Goal: Check status: Check status

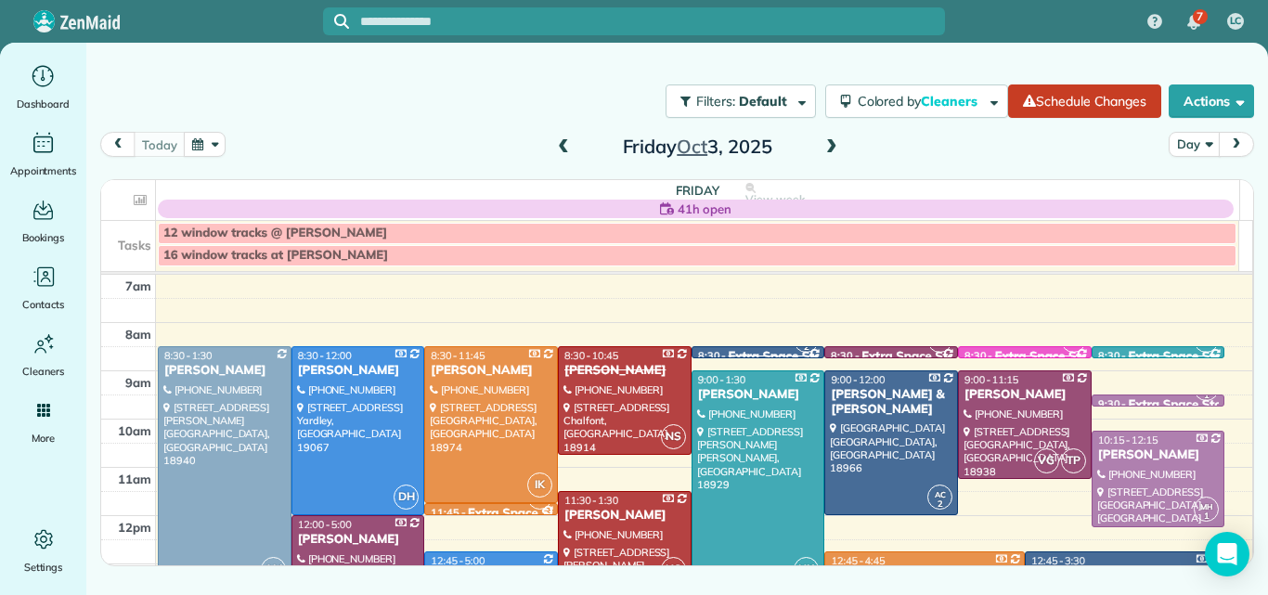
drag, startPoint x: 0, startPoint y: 0, endPoint x: 529, endPoint y: 201, distance: 566.3
click at [529, 201] on div "Filters: Default Colored by Cleaners Color by Cleaner Color by Team Color by St…" at bounding box center [677, 273] width 1182 height 461
drag, startPoint x: 521, startPoint y: 204, endPoint x: 402, endPoint y: -20, distance: 254.2
click at [480, 22] on input "text" at bounding box center [652, 22] width 585 height 14
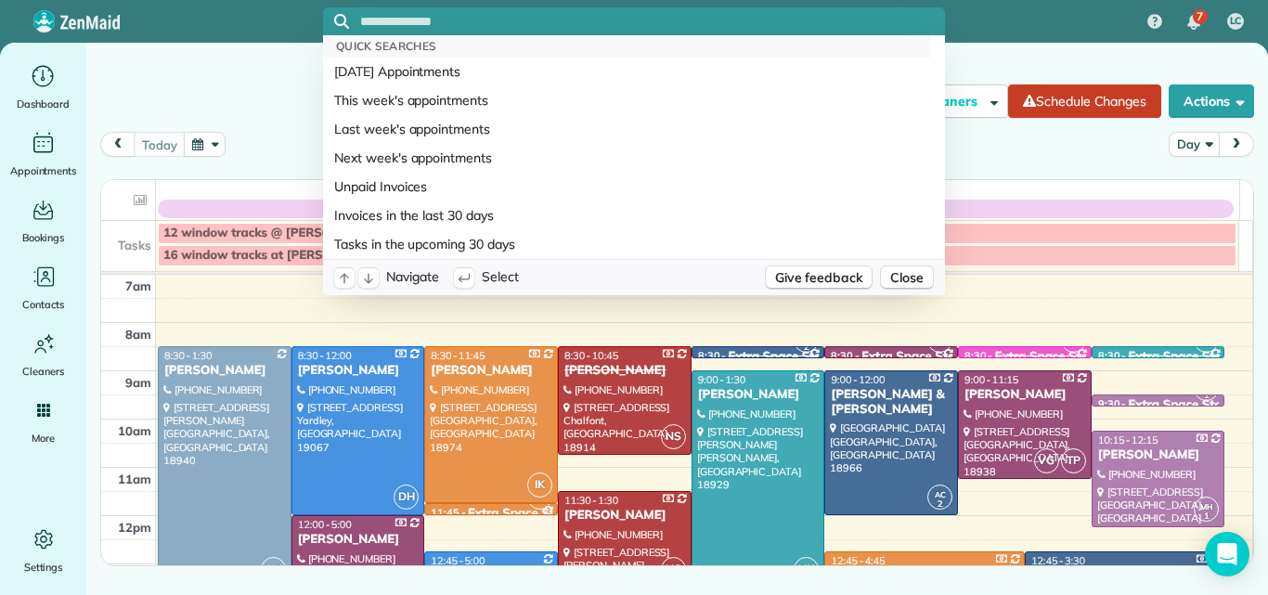
click at [482, 22] on input "text" at bounding box center [652, 22] width 585 height 14
click at [485, 21] on input "text" at bounding box center [652, 22] width 585 height 14
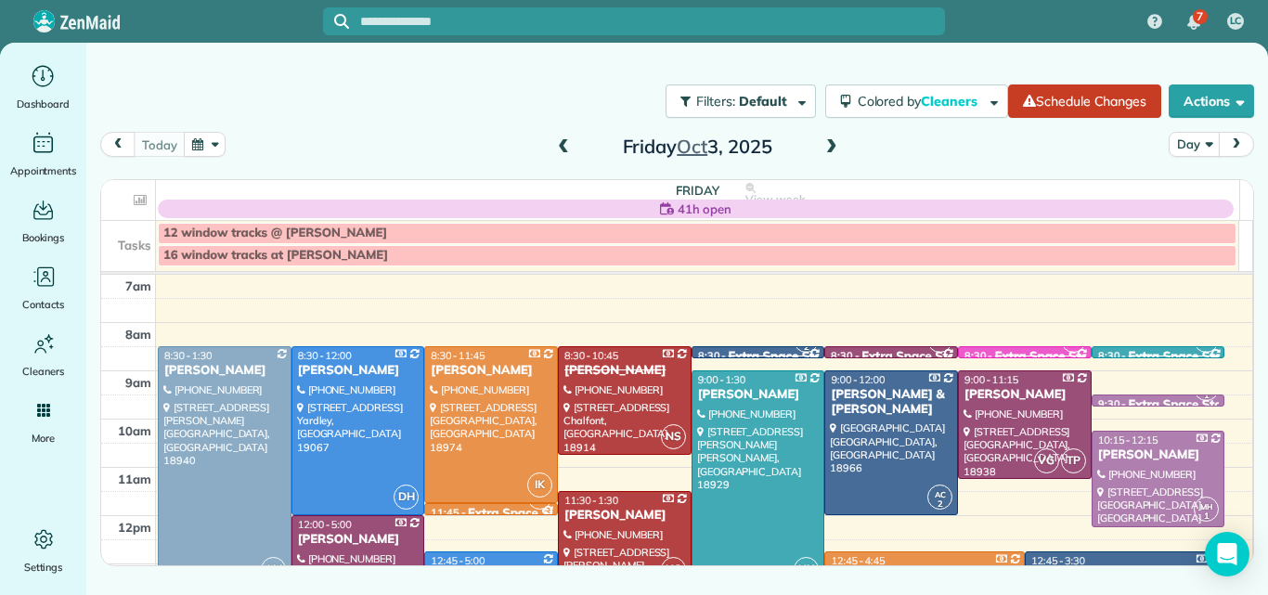
click at [669, 216] on div "41h open" at bounding box center [696, 209] width 1076 height 19
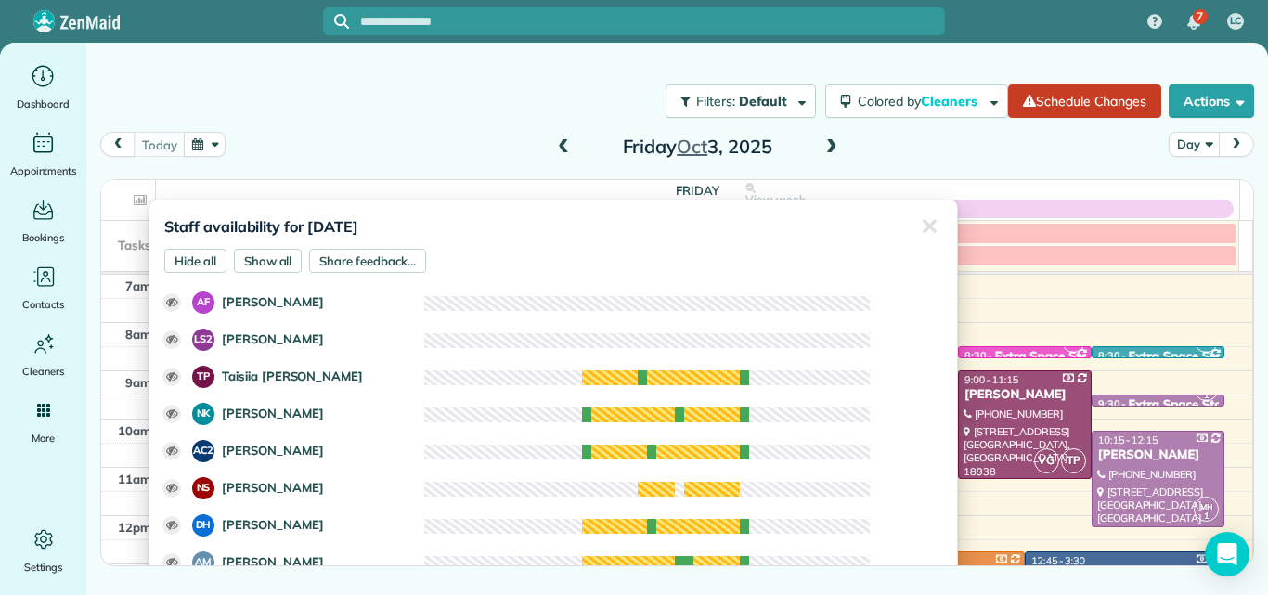
click at [669, 216] on div "Staff availability for October 3, 2025 Hide all Show all Share feedback... ✕ Cl…" at bounding box center [554, 420] width 810 height 440
click at [669, 213] on div "Staff availability for October 3, 2025 Hide all Show all Share feedback... ✕ Cl…" at bounding box center [554, 420] width 810 height 440
click at [640, 90] on div "Filters: Default Colored by Cleaners Color by Cleaner Color by Team Color by St…" at bounding box center [677, 101] width 1182 height 61
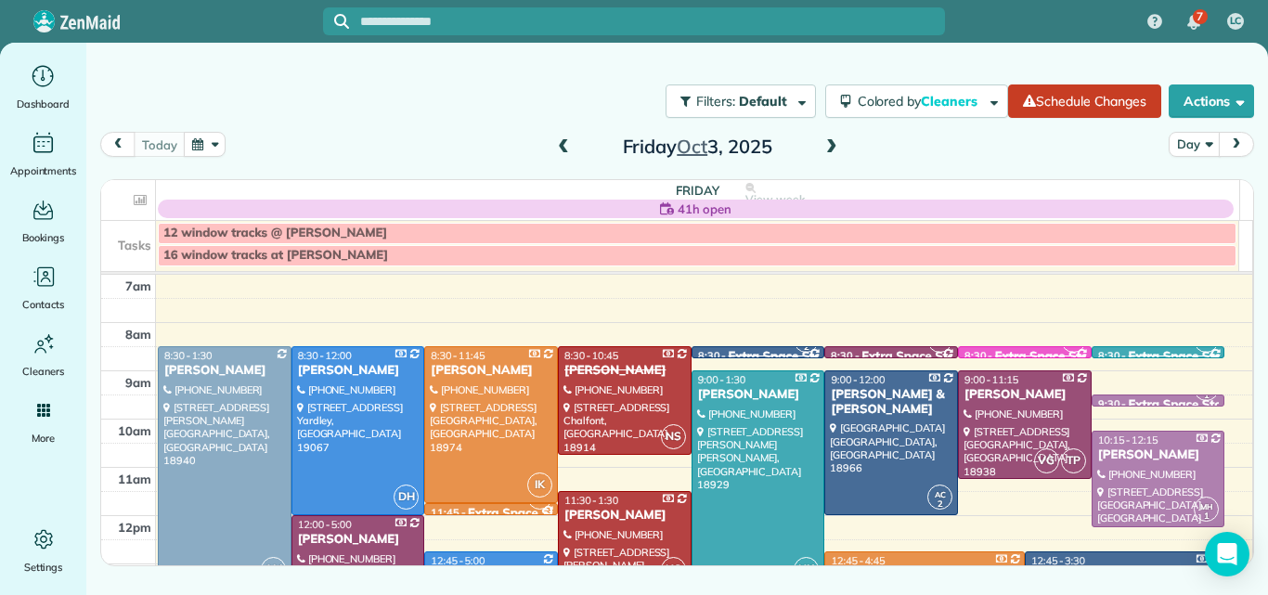
click at [640, 92] on div "Filters: Default Colored by Cleaners Color by Cleaner Color by Team Color by St…" at bounding box center [677, 101] width 1182 height 61
click at [641, 92] on div "Filters: Default Colored by Cleaners Color by Cleaner Color by Team Color by St…" at bounding box center [677, 101] width 1182 height 61
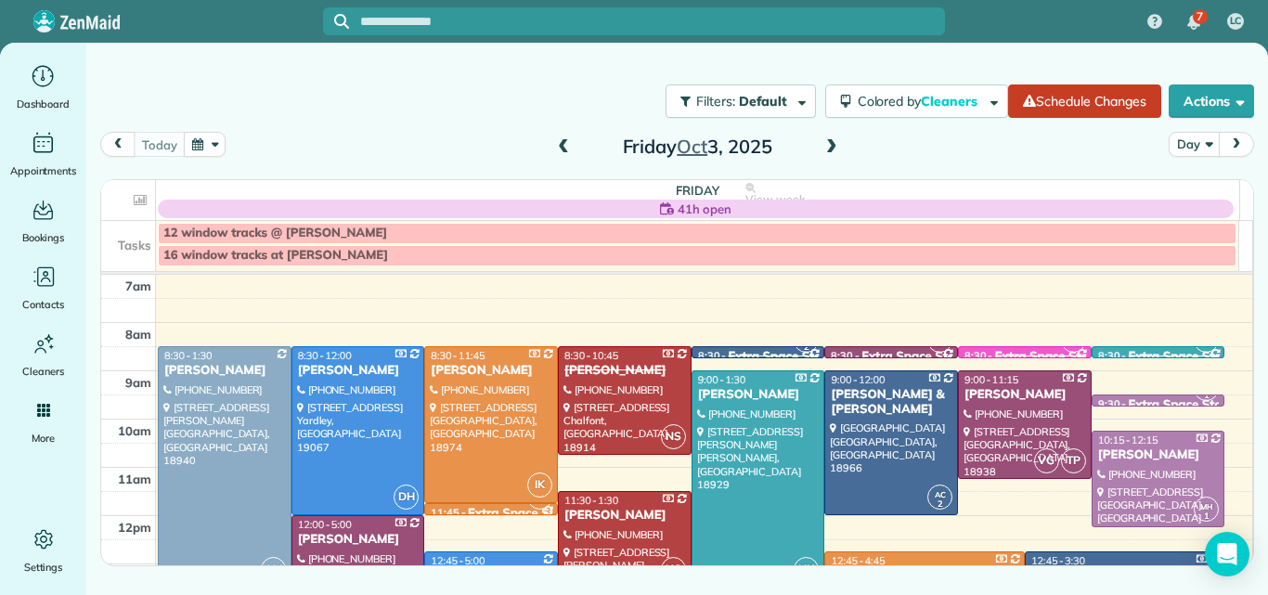
drag, startPoint x: 641, startPoint y: 92, endPoint x: 651, endPoint y: -81, distance: 173.0
click at [651, 0] on html "7 LC Dashboard Appointments Bookings Contacts Cleaners Invoices Payroll Reports…" at bounding box center [634, 297] width 1268 height 595
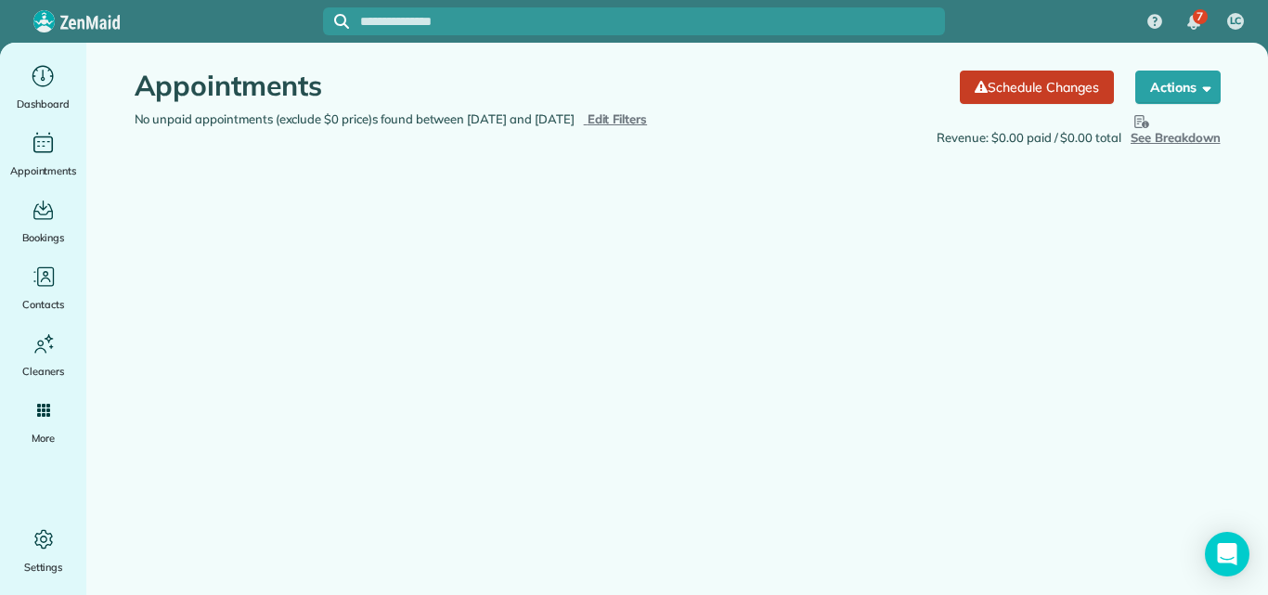
click at [654, 62] on div "Appointments the List View [2 min] Schedule Changes Actions Create Appointment …" at bounding box center [678, 77] width 1114 height 68
click at [650, 320] on main "Appointments the List View [2 min] Schedule Changes Actions Create Appointment …" at bounding box center [677, 340] width 1182 height 595
click at [744, 565] on main "Appointments the List View [2 min] Schedule Changes Actions Create Appointment …" at bounding box center [677, 340] width 1182 height 595
click at [39, 91] on div "Dashboard" at bounding box center [43, 87] width 74 height 52
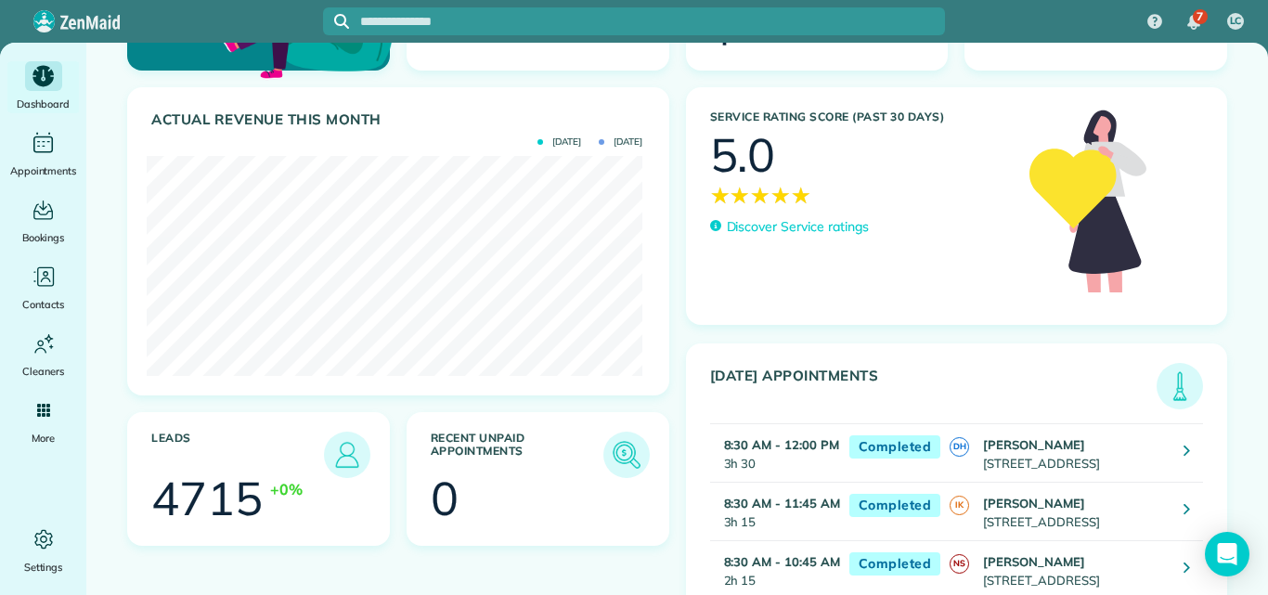
scroll to position [178, 0]
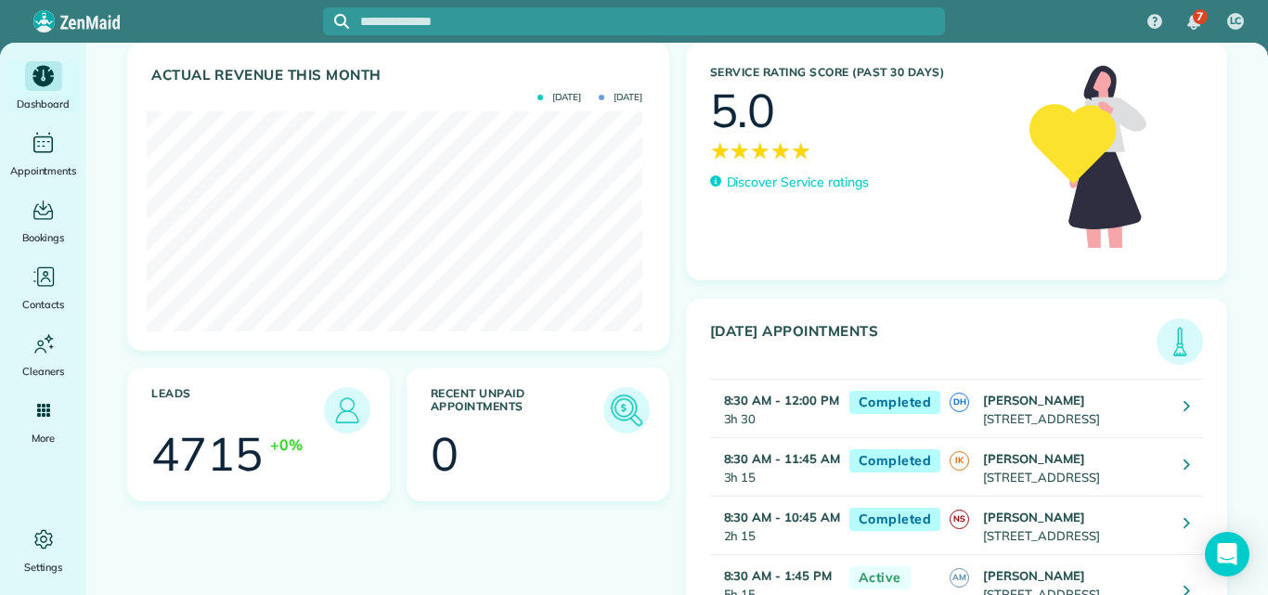
click at [621, 408] on img at bounding box center [626, 410] width 43 height 43
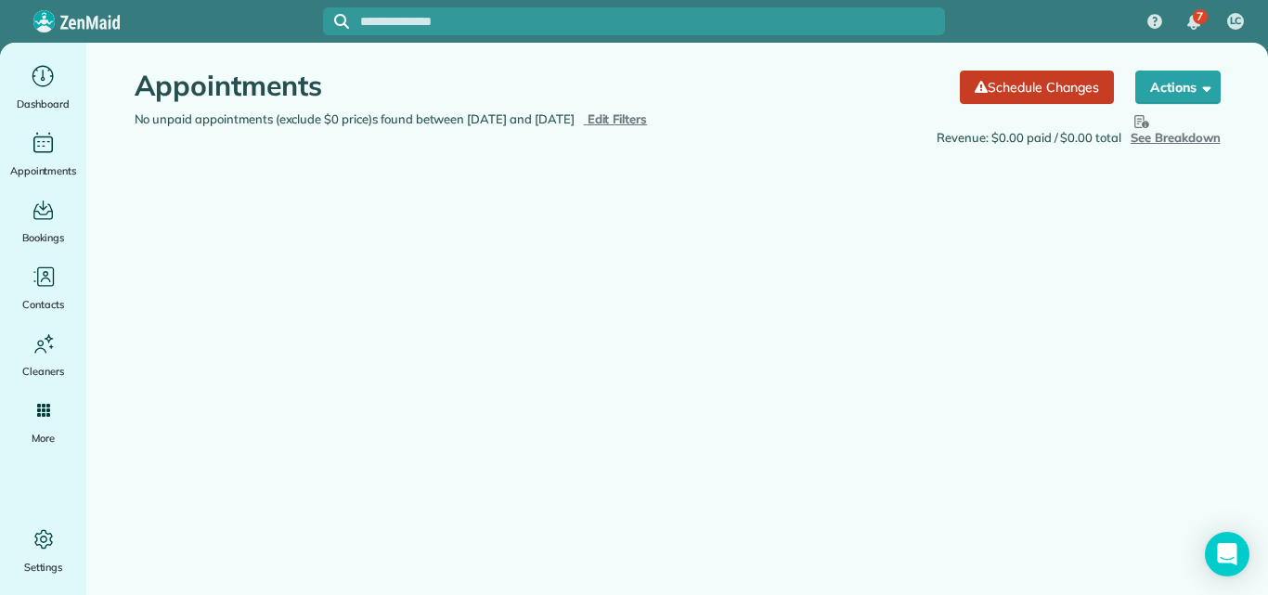
click at [644, 120] on span "Edit Filters" at bounding box center [618, 118] width 60 height 15
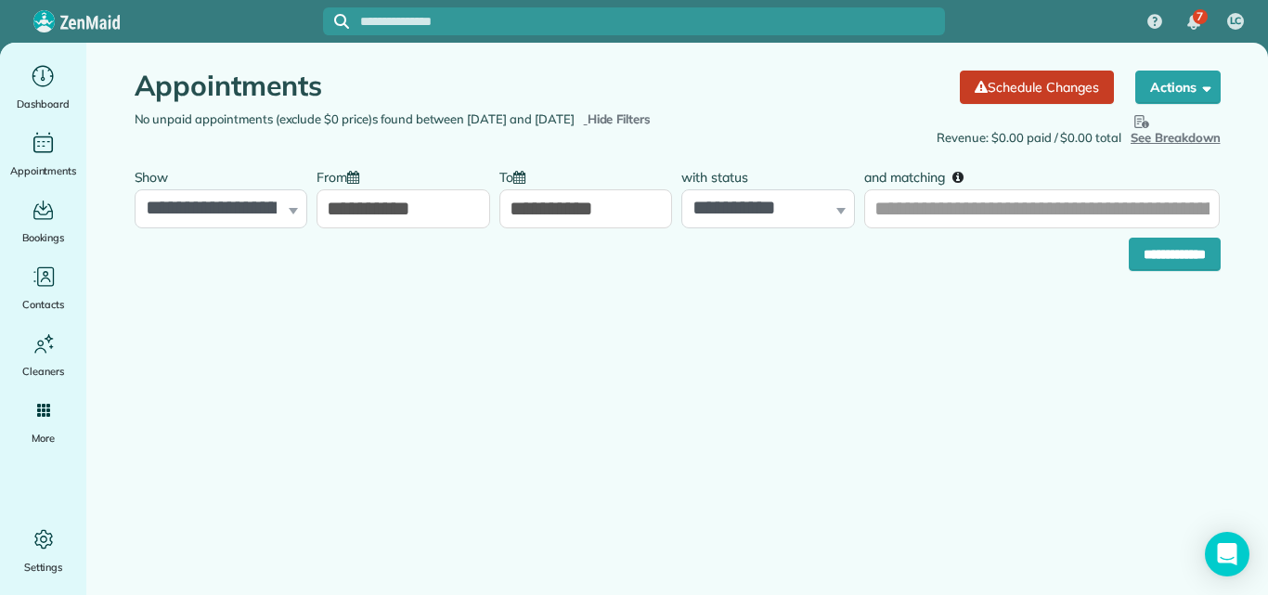
click at [450, 199] on input "**********" at bounding box center [404, 208] width 174 height 39
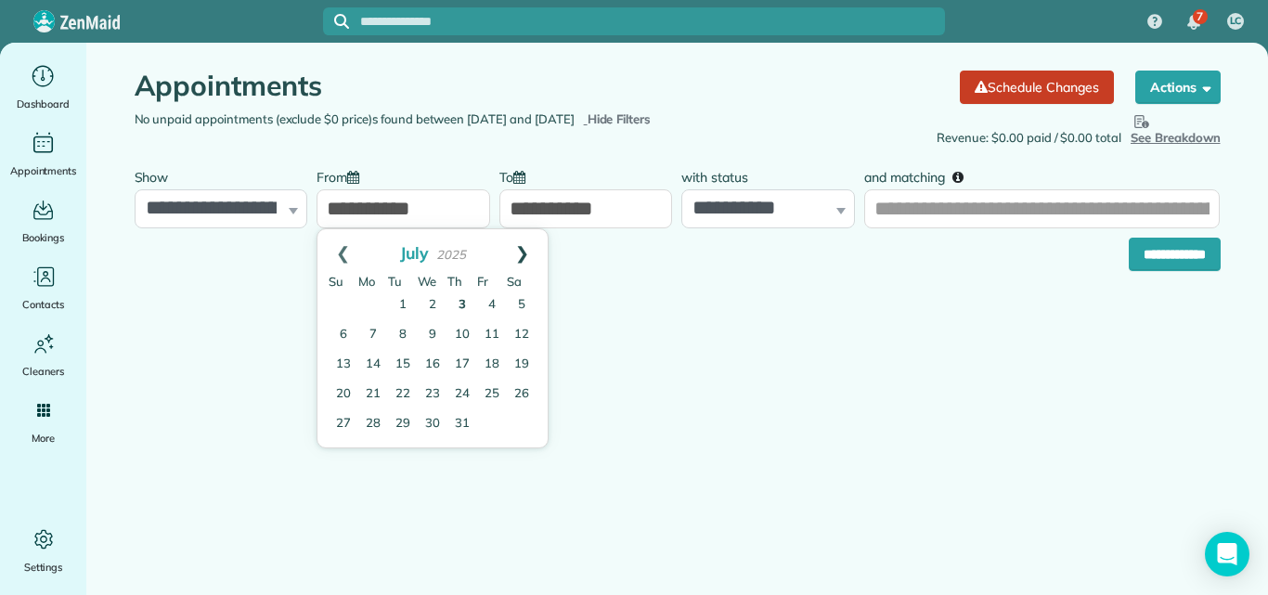
click at [519, 254] on link "Next" at bounding box center [522, 252] width 51 height 46
click at [435, 303] on link "1" at bounding box center [433, 307] width 30 height 30
type input "**********"
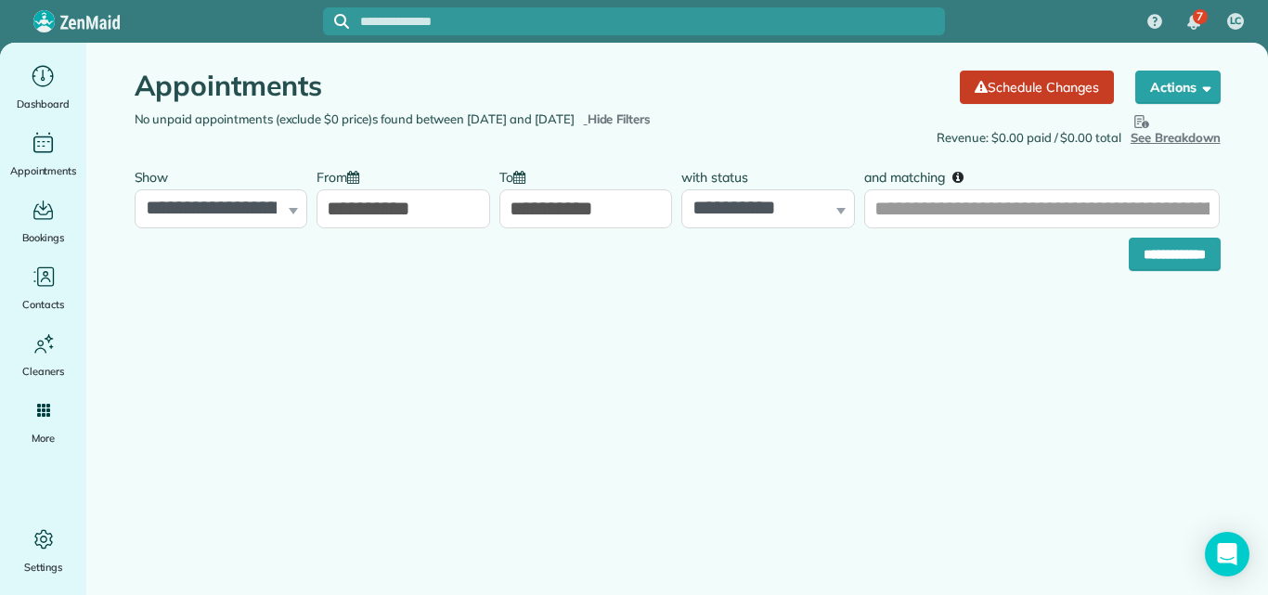
click at [584, 212] on input "**********" at bounding box center [587, 208] width 174 height 39
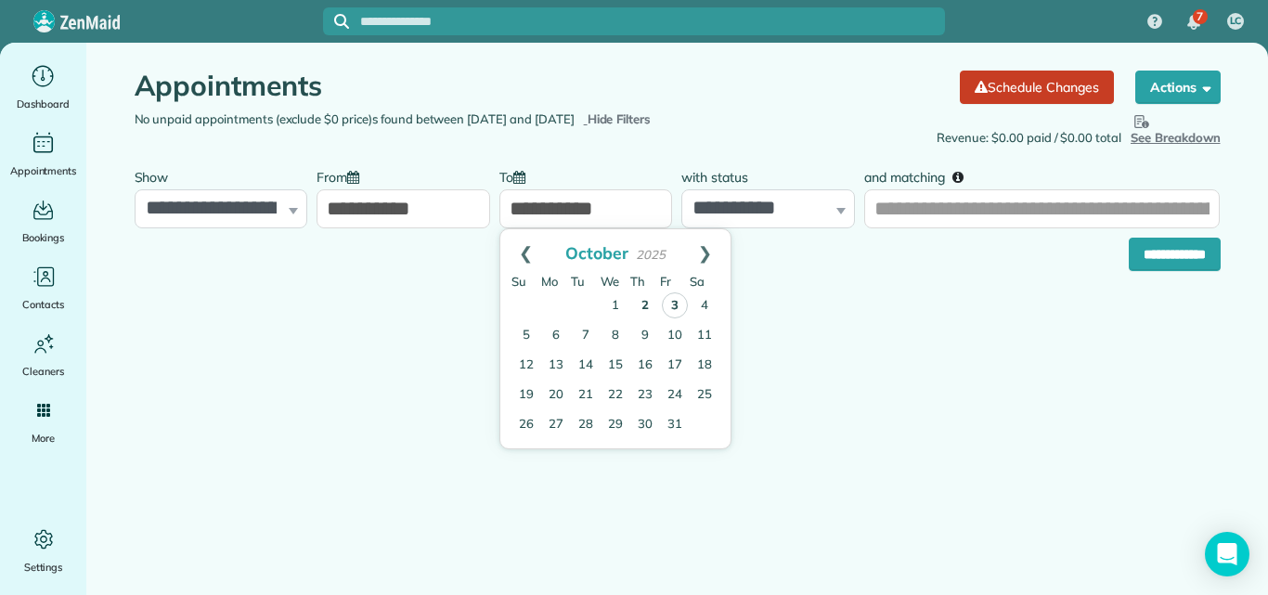
click at [674, 303] on link "3" at bounding box center [675, 305] width 26 height 26
type input "**********"
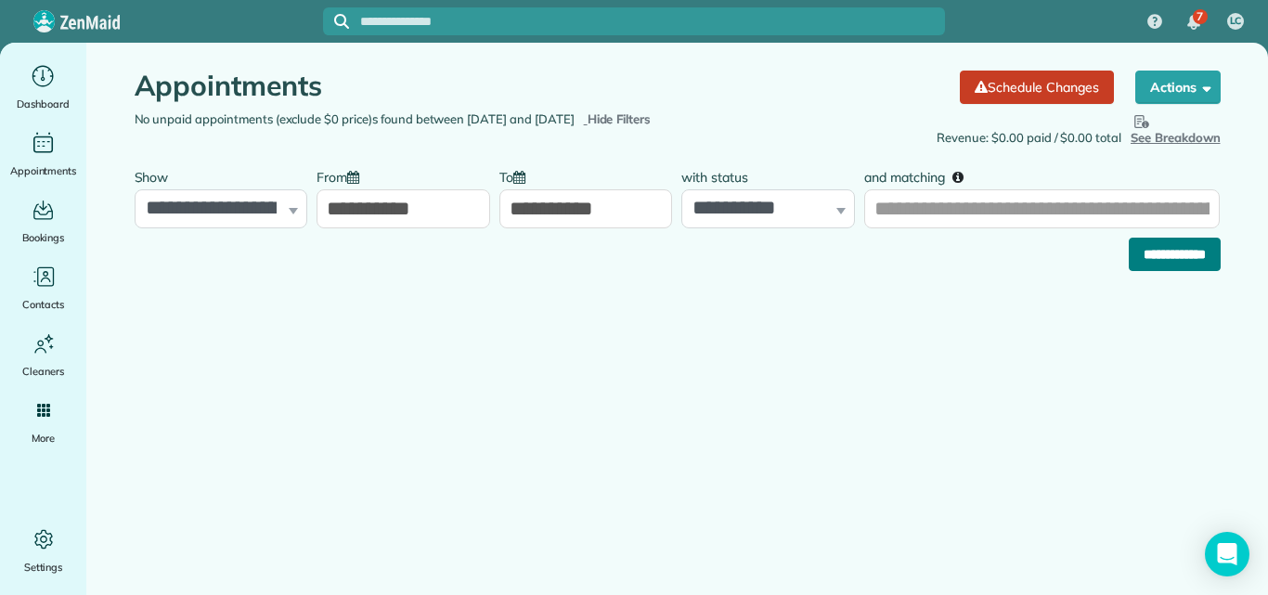
click at [1161, 248] on input "**********" at bounding box center [1175, 254] width 92 height 33
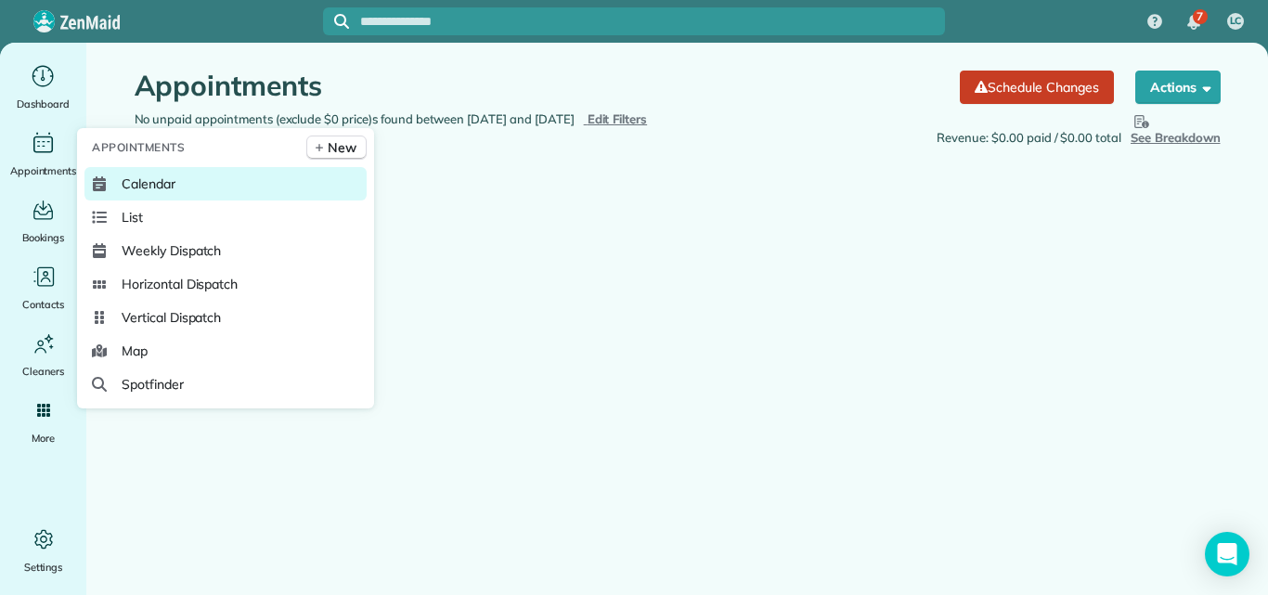
click at [136, 179] on span "Calendar" at bounding box center [149, 184] width 54 height 19
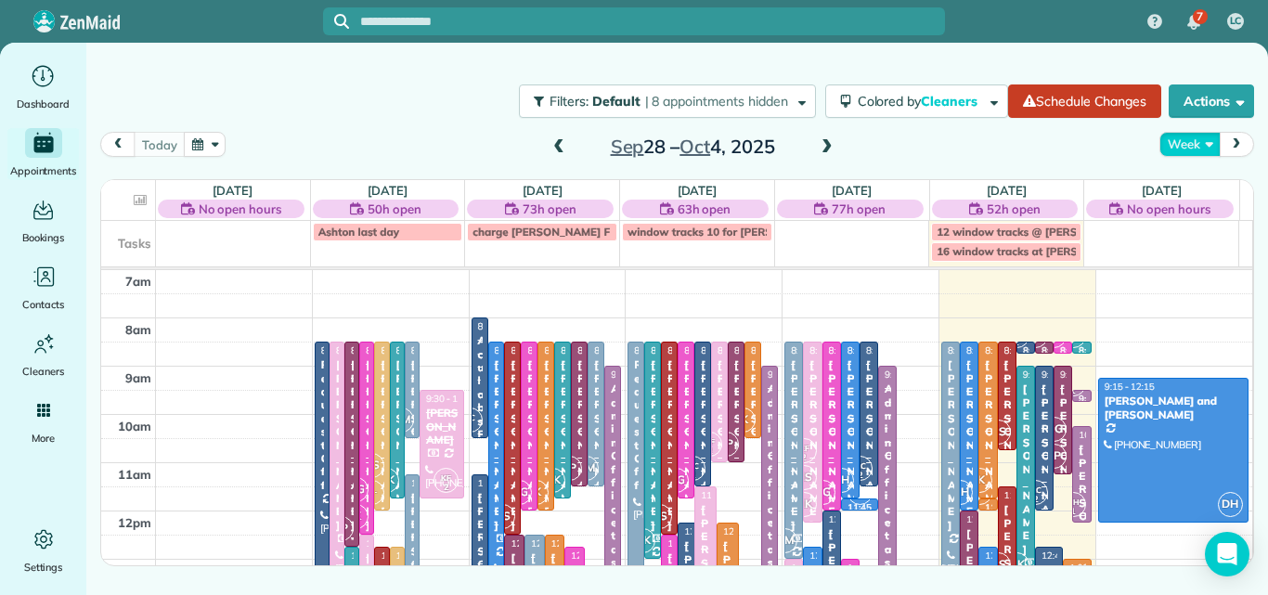
click at [1184, 141] on button "Week" at bounding box center [1190, 144] width 60 height 25
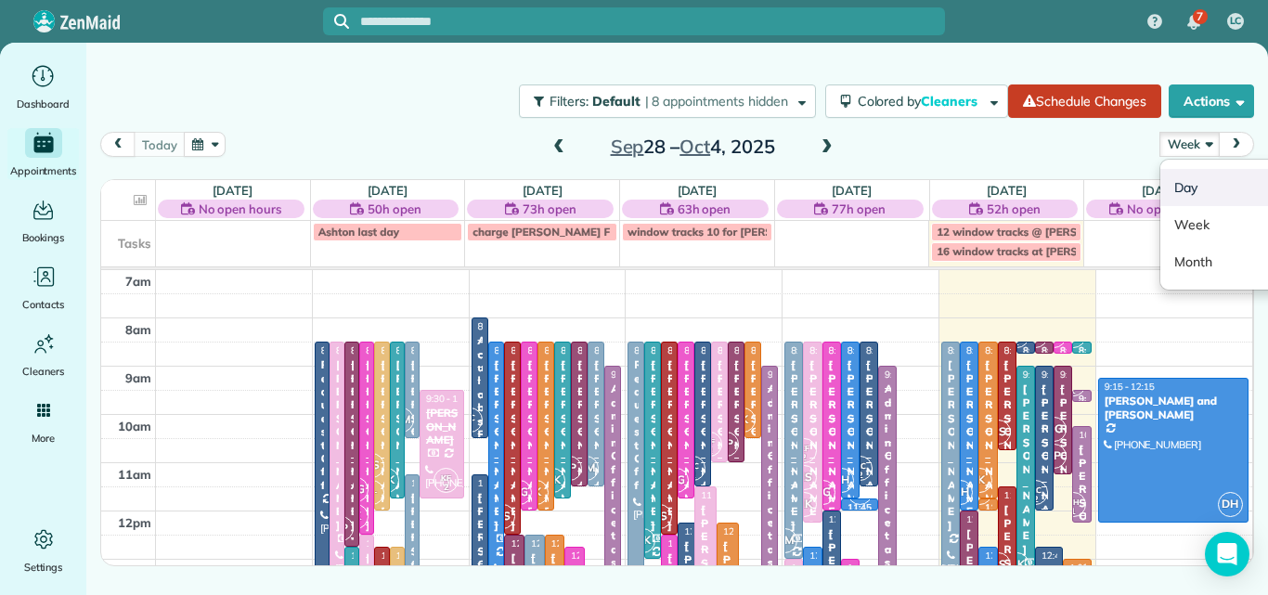
click at [1182, 183] on link "Day" at bounding box center [1234, 187] width 147 height 37
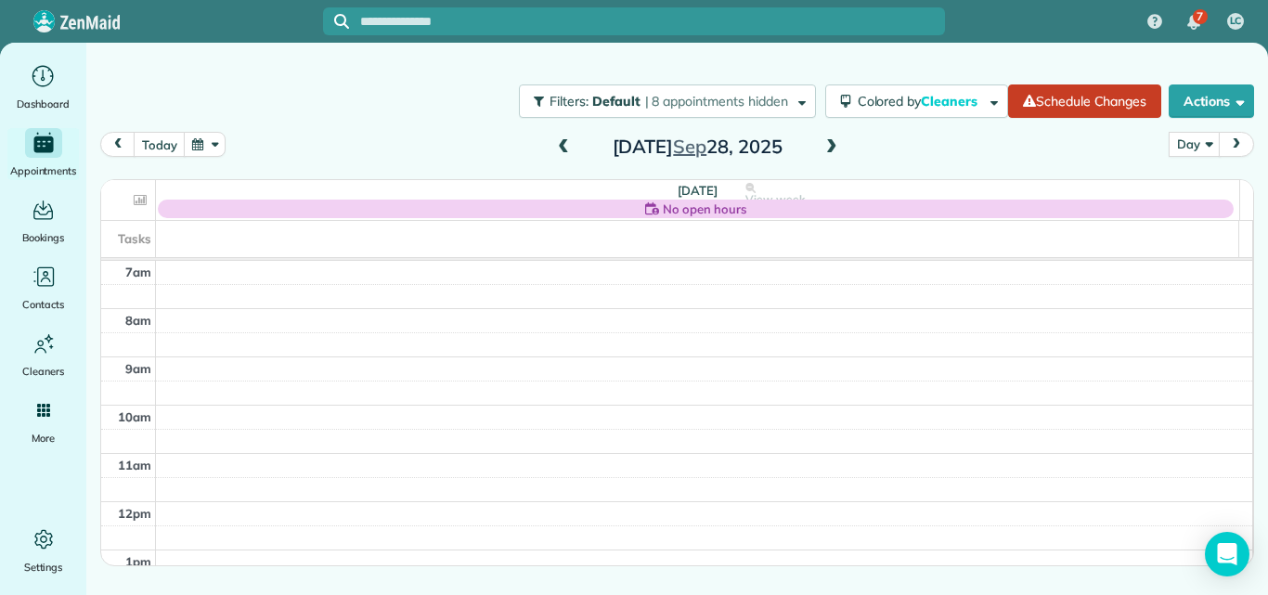
click at [831, 146] on span at bounding box center [832, 147] width 20 height 17
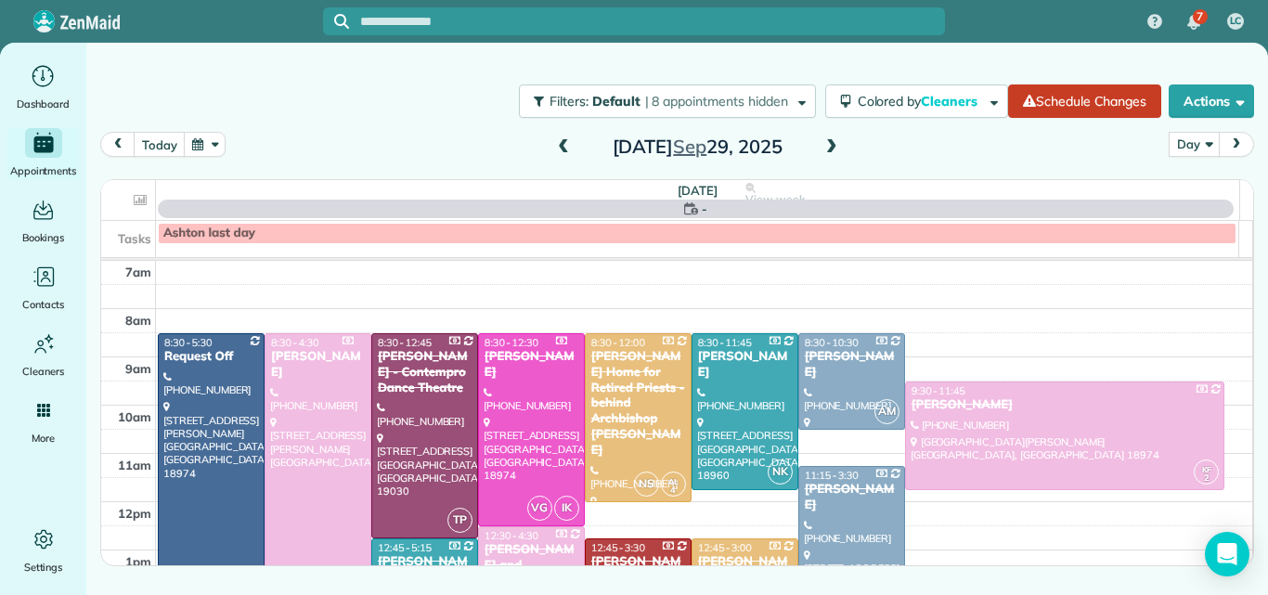
click at [831, 146] on span at bounding box center [832, 147] width 20 height 17
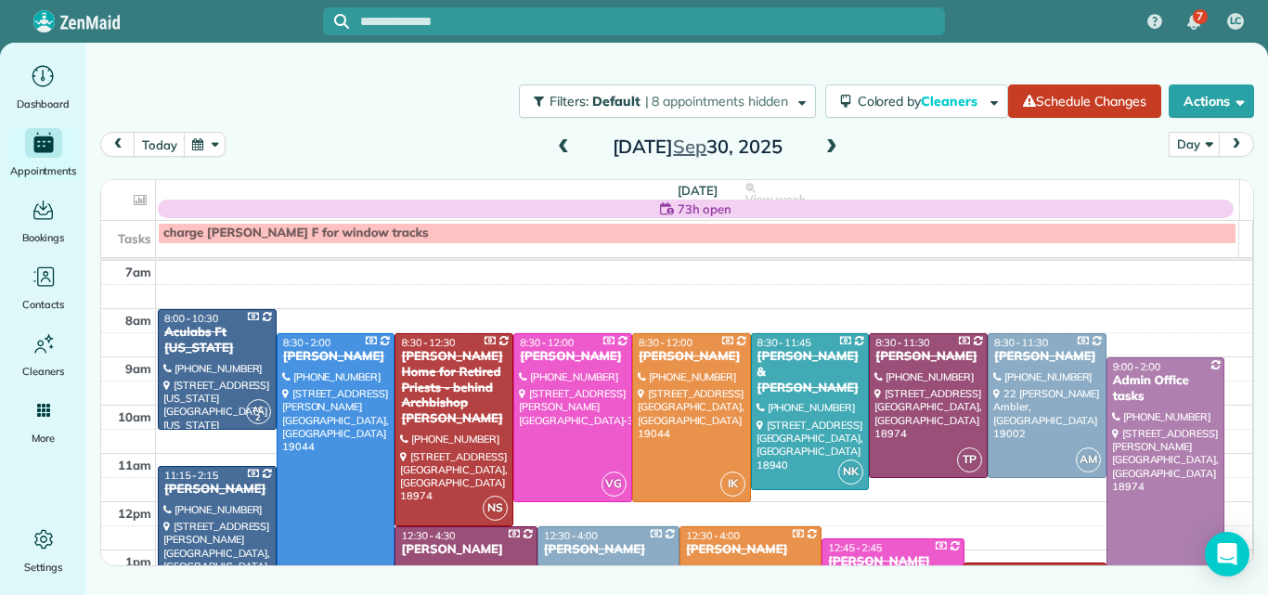
click at [831, 146] on span at bounding box center [832, 147] width 20 height 17
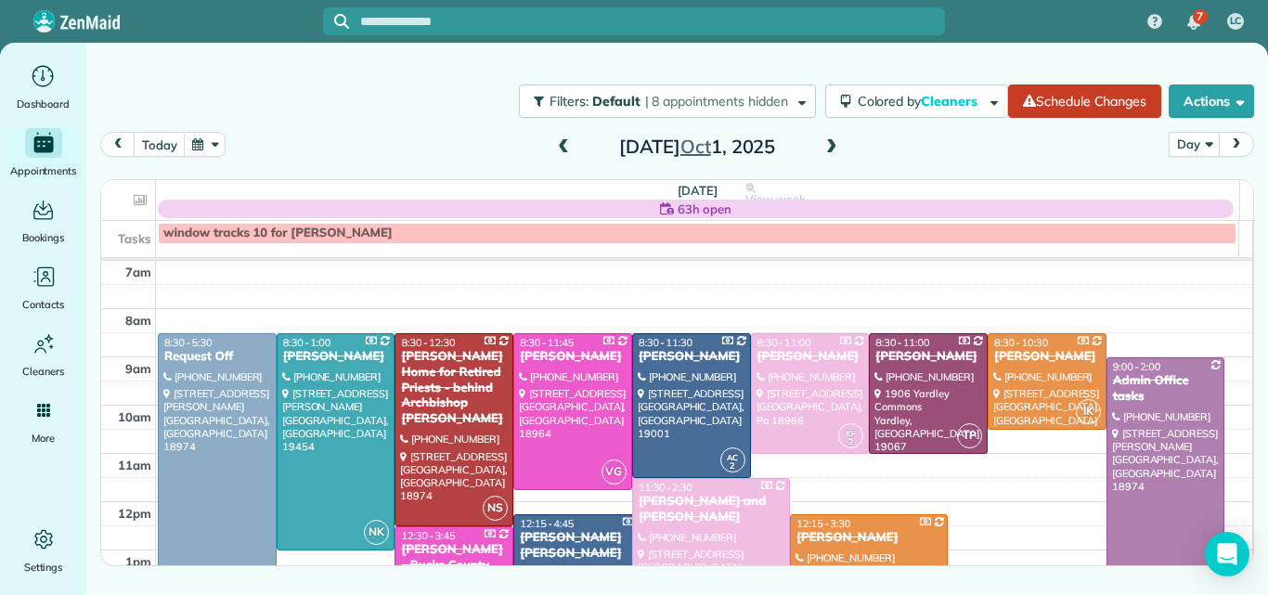
click at [831, 146] on span at bounding box center [832, 147] width 20 height 17
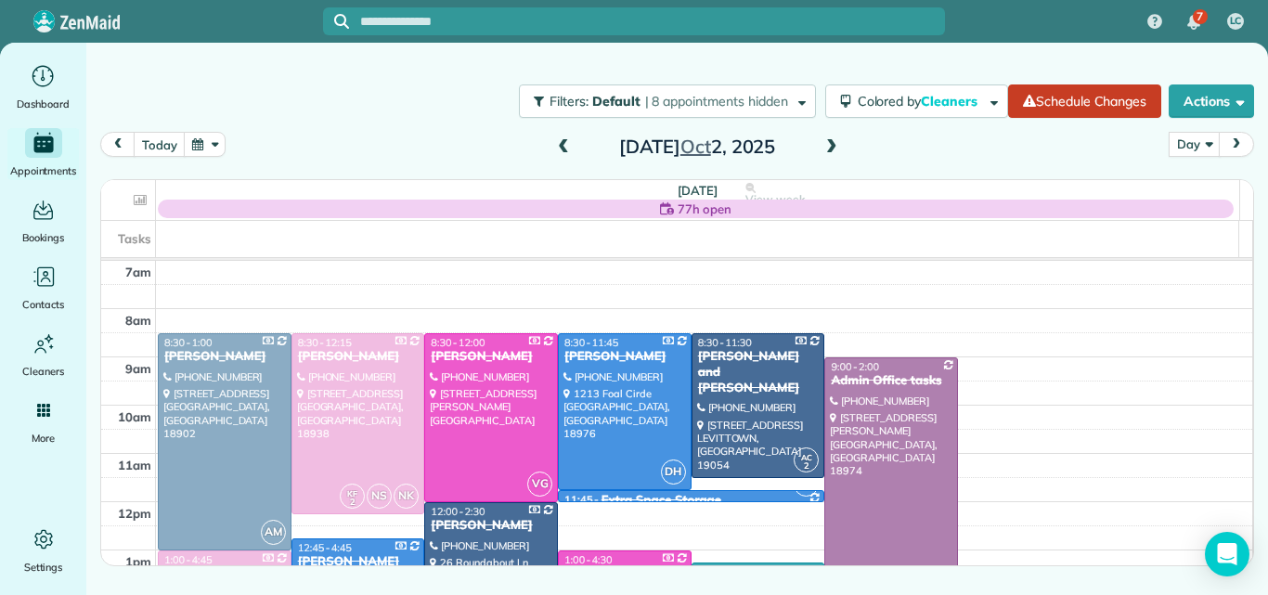
click at [831, 146] on span at bounding box center [832, 147] width 20 height 17
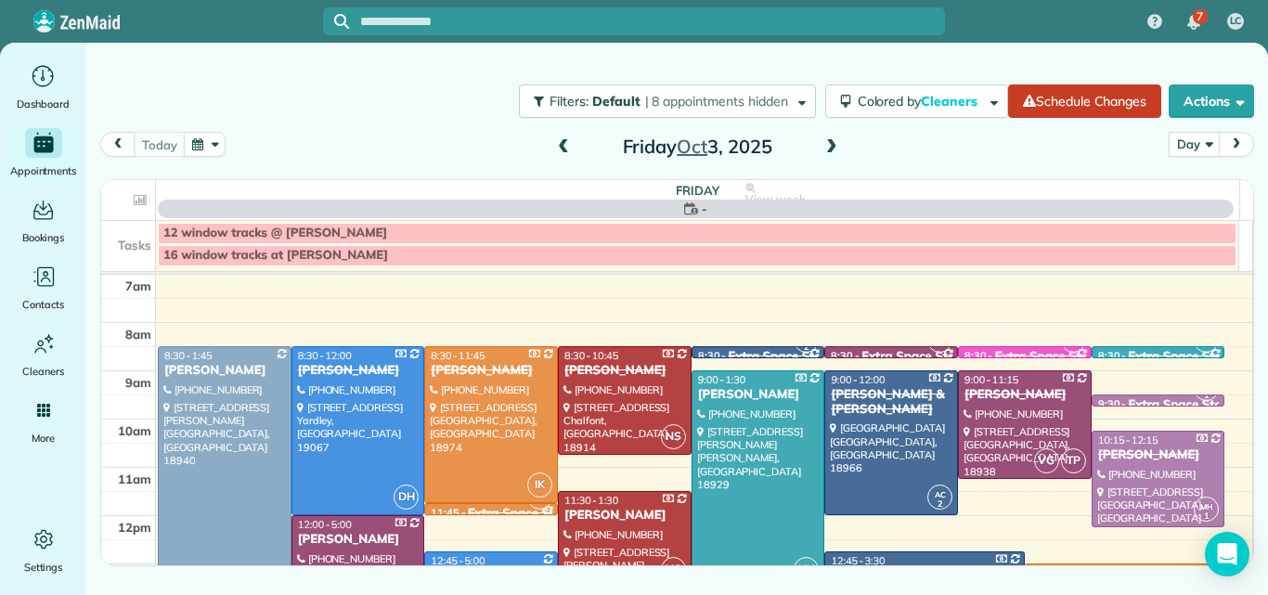
click at [831, 146] on span at bounding box center [832, 147] width 20 height 17
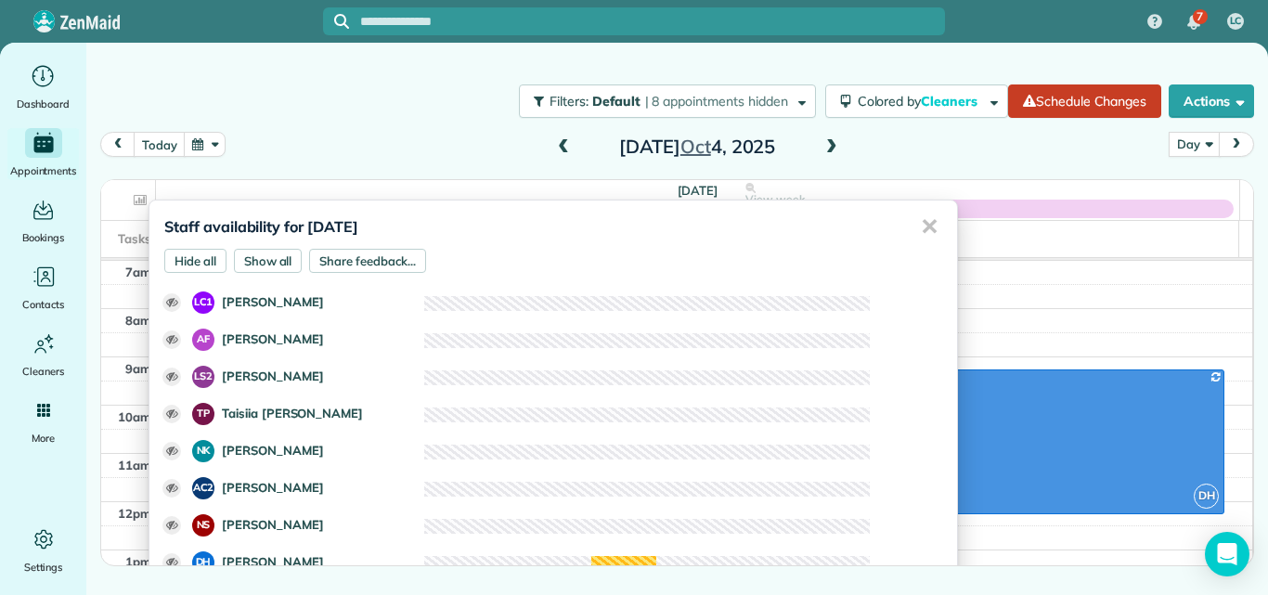
click at [919, 224] on div "✕" at bounding box center [929, 227] width 37 height 52
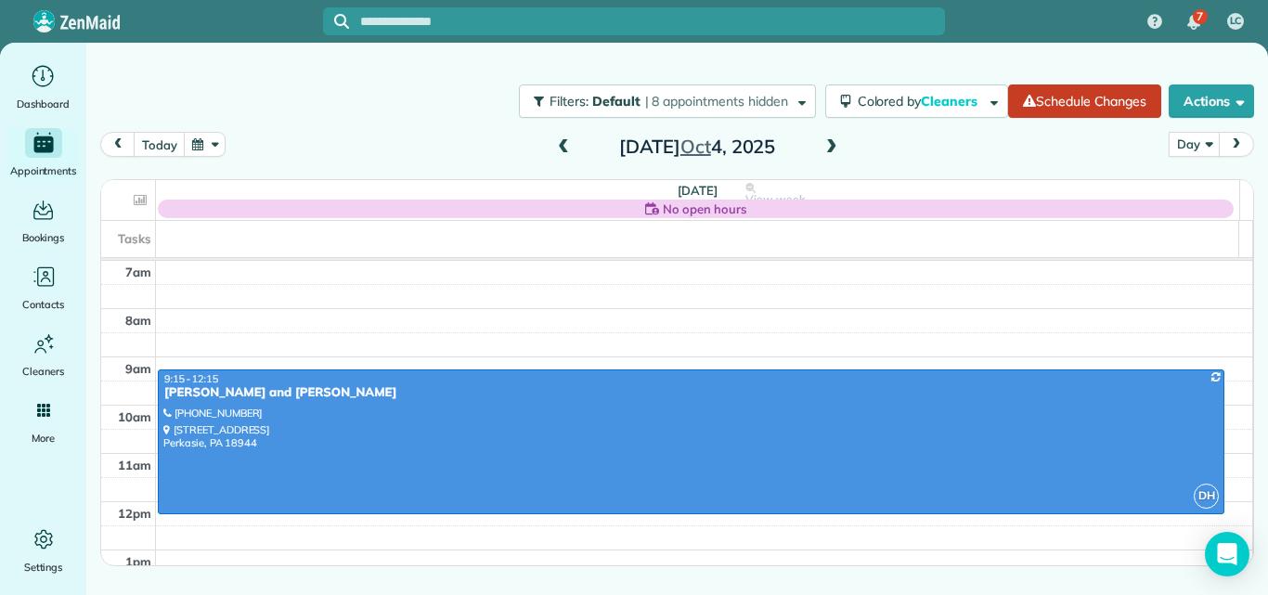
click at [834, 148] on span at bounding box center [832, 147] width 20 height 17
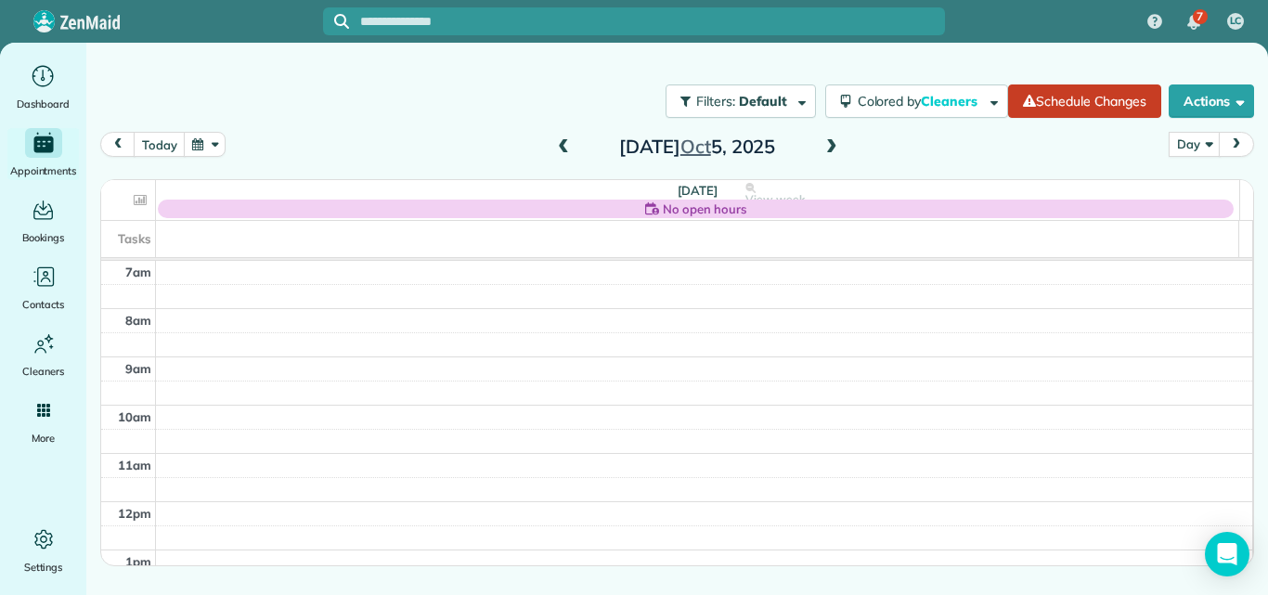
click at [825, 148] on span at bounding box center [832, 147] width 20 height 17
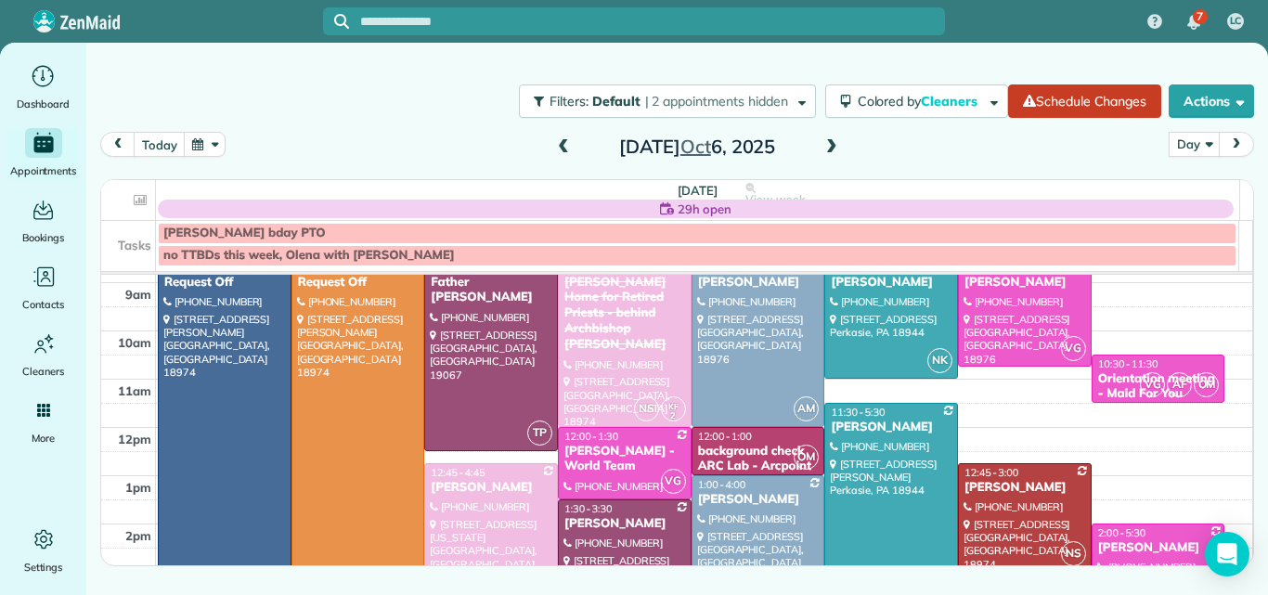
scroll to position [51, 0]
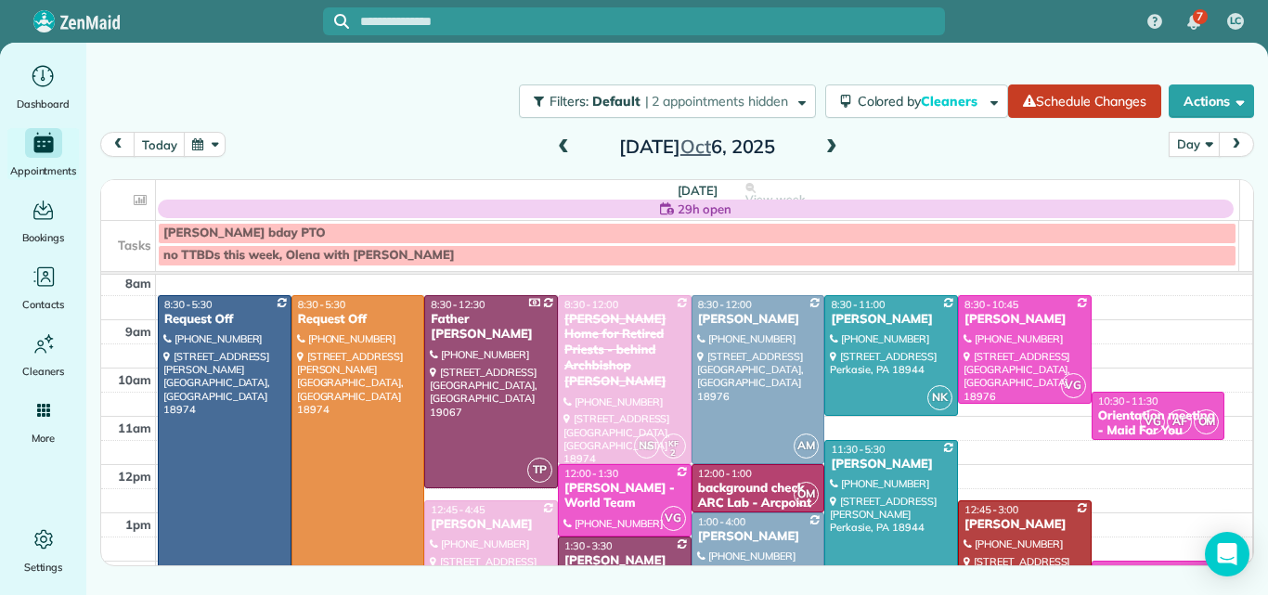
drag, startPoint x: 1060, startPoint y: 495, endPoint x: 1259, endPoint y: 90, distance: 451.0
click at [1262, 90] on div "Filters: Default | 2 appointments hidden Colored by Cleaners Color by Cleaner C…" at bounding box center [677, 273] width 1182 height 461
click at [865, 479] on div at bounding box center [891, 585] width 132 height 288
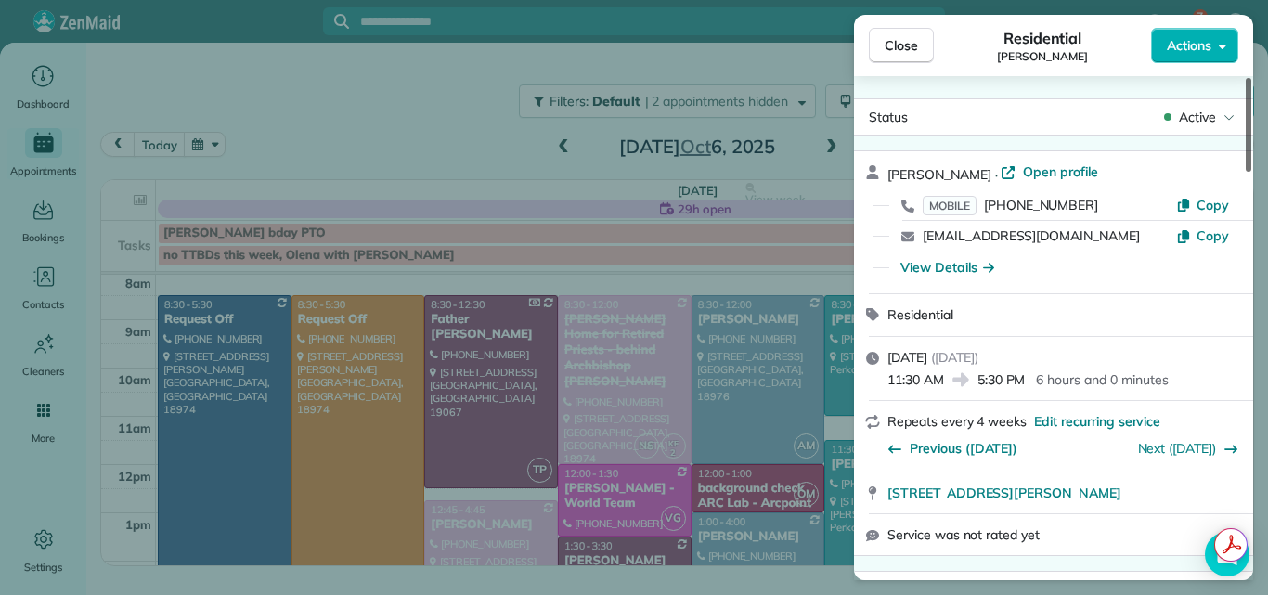
click at [1247, 126] on div at bounding box center [1249, 125] width 6 height 94
click at [920, 43] on button "Close" at bounding box center [901, 45] width 65 height 35
